Goal: Task Accomplishment & Management: Manage account settings

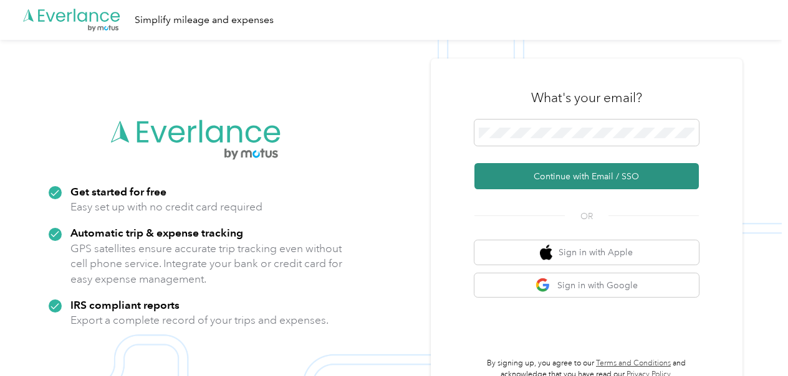
click at [580, 177] on button "Continue with Email / SSO" at bounding box center [586, 176] width 224 height 26
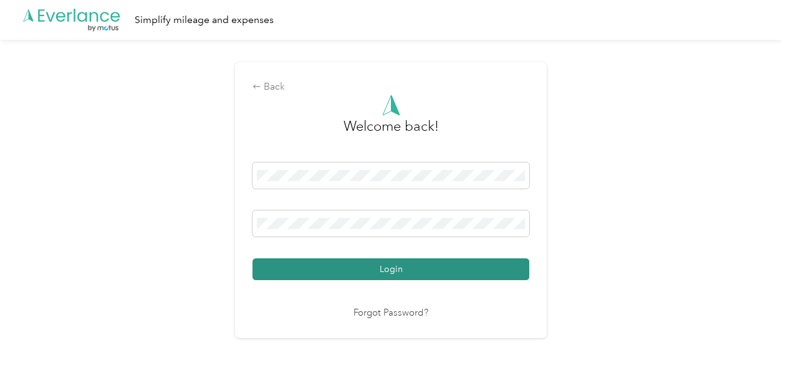
click at [384, 270] on button "Login" at bounding box center [390, 270] width 277 height 22
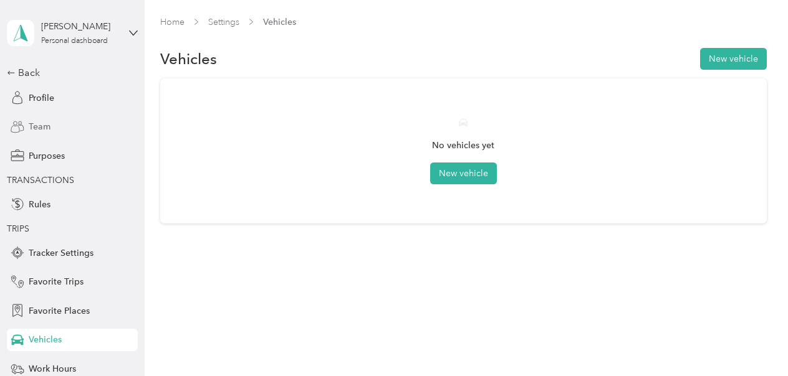
click at [36, 128] on span "Team" at bounding box center [40, 126] width 22 height 13
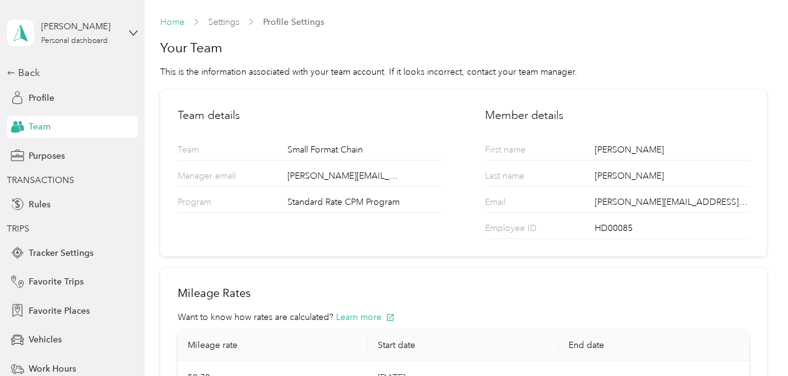
click at [166, 22] on link "Home" at bounding box center [172, 22] width 24 height 11
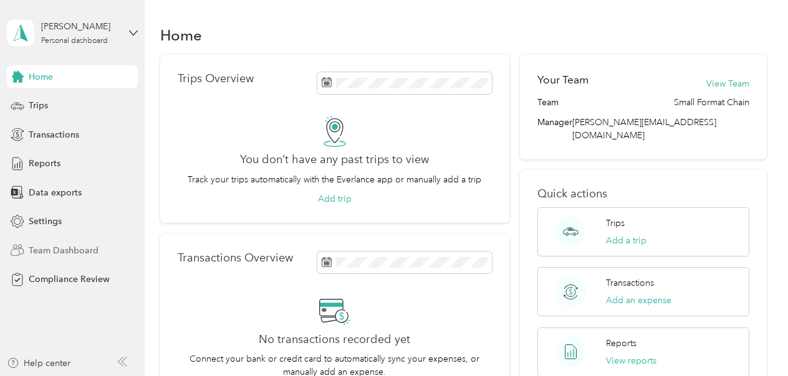
click at [57, 251] on span "Team Dashboard" at bounding box center [64, 250] width 70 height 13
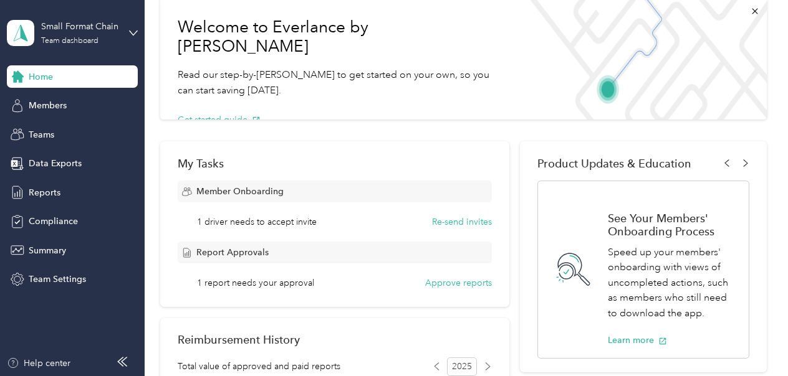
scroll to position [172, 0]
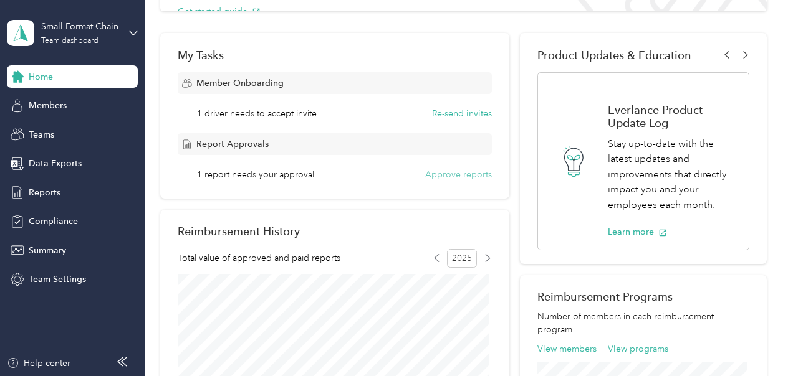
click at [462, 177] on button "Approve reports" at bounding box center [458, 174] width 67 height 13
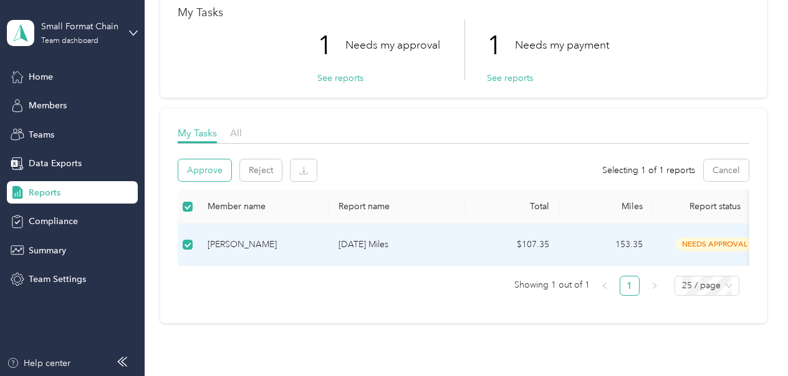
click at [210, 169] on button "Approve" at bounding box center [204, 170] width 53 height 22
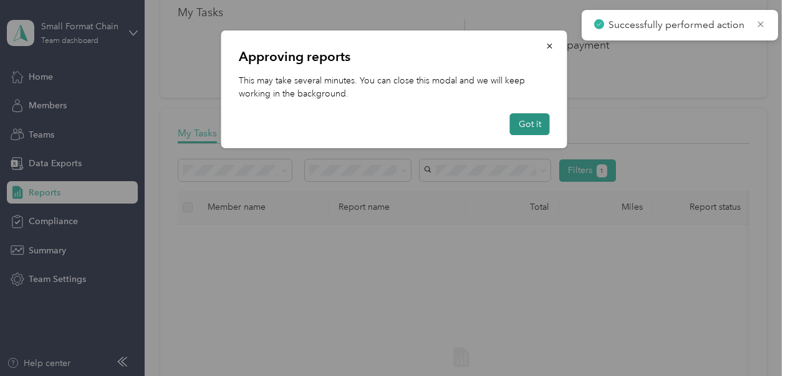
click at [532, 128] on button "Got it" at bounding box center [530, 124] width 40 height 22
